Goal: Check status

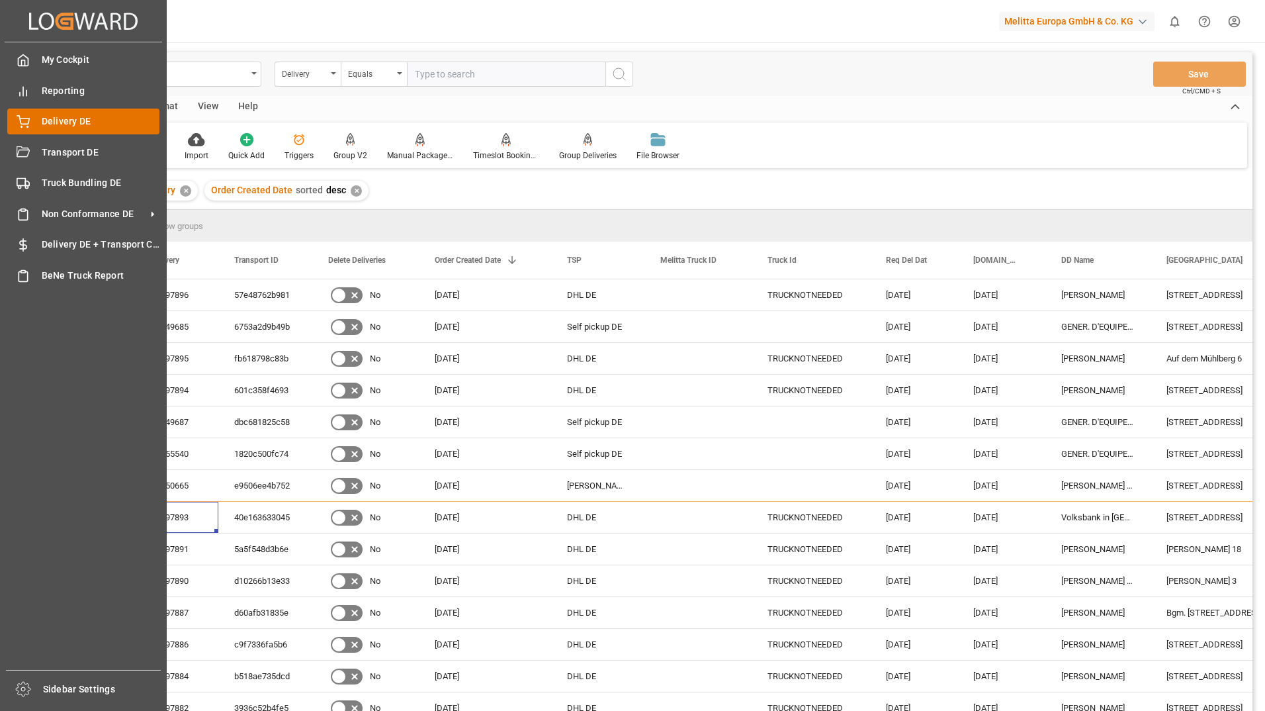
click at [58, 119] on span "Delivery DE" at bounding box center [101, 121] width 118 height 14
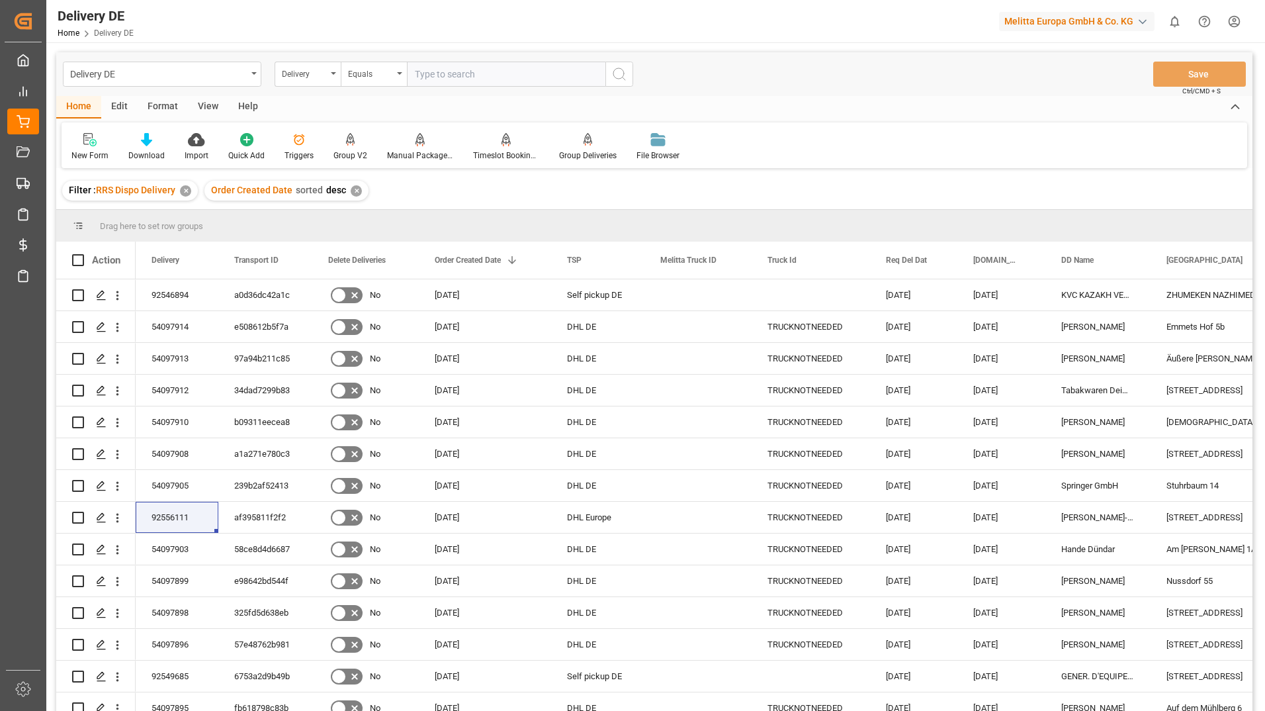
click at [1169, 193] on div "Filter : RRS Dispo Delivery ✕ Order Created Date sorted desc ✕" at bounding box center [654, 190] width 1196 height 37
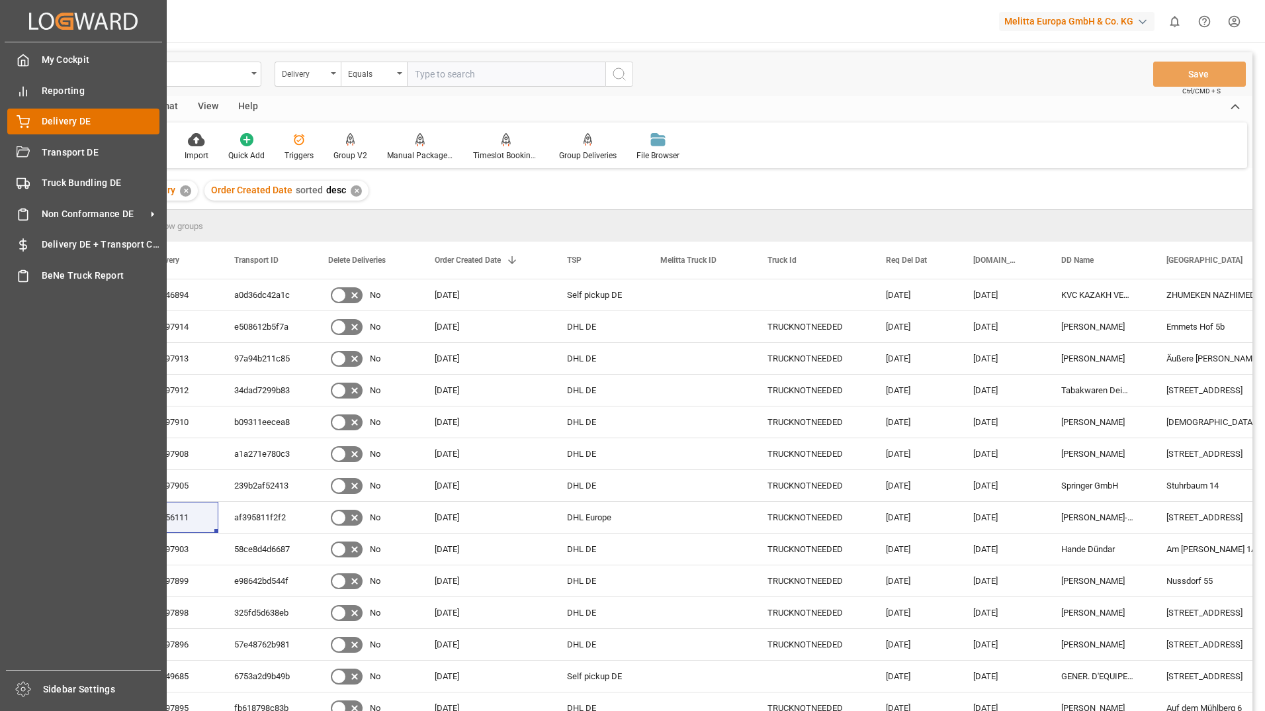
click at [34, 123] on div "Delivery DE Delivery DE" at bounding box center [83, 122] width 152 height 26
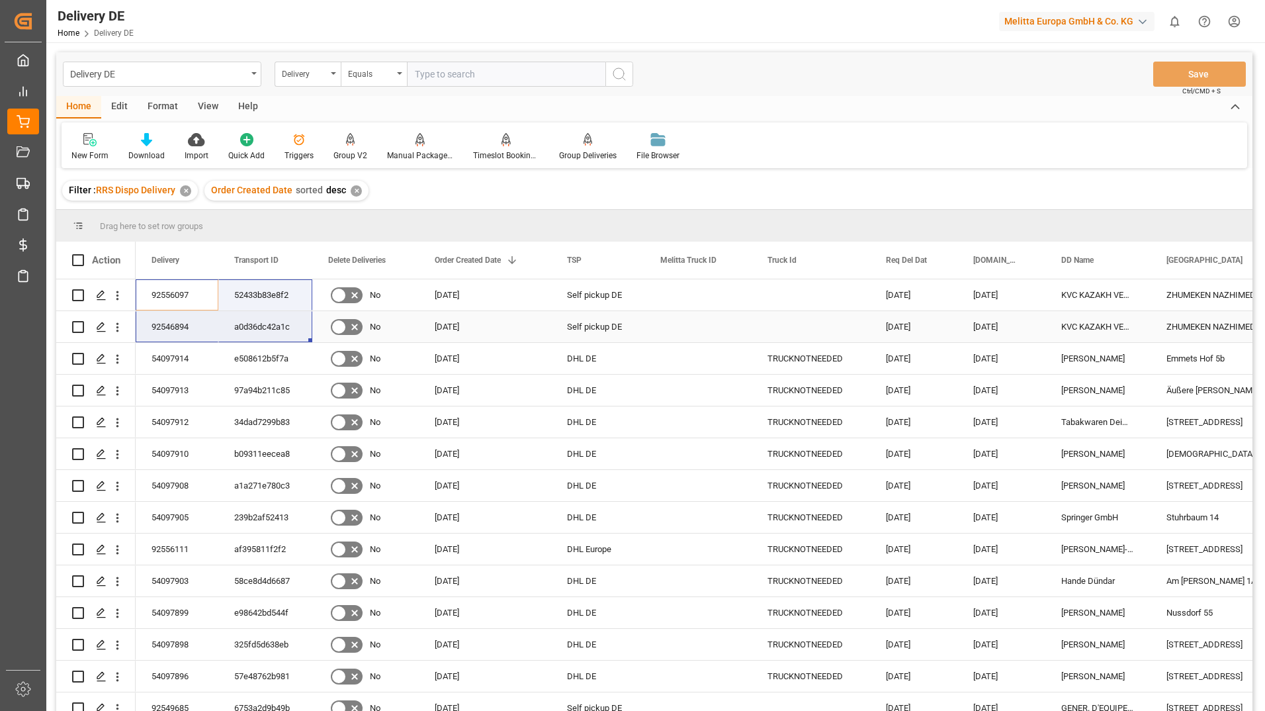
drag, startPoint x: 169, startPoint y: 298, endPoint x: 254, endPoint y: 326, distance: 88.9
